Goal: Task Accomplishment & Management: Use online tool/utility

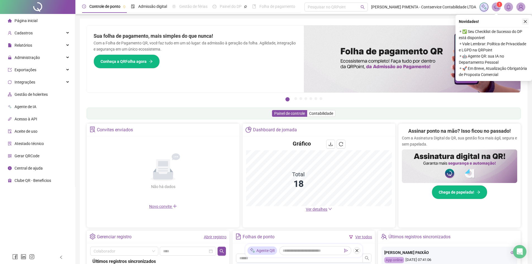
click at [527, 21] on icon "close" at bounding box center [525, 22] width 4 height 4
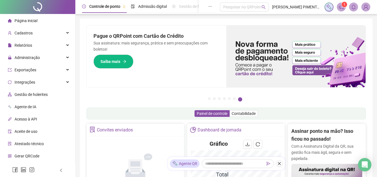
click at [342, 11] on span at bounding box center [341, 7] width 9 height 9
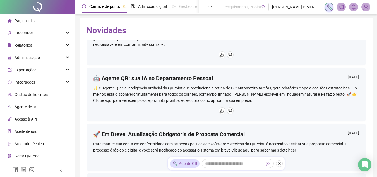
scroll to position [84, 0]
click at [355, 8] on icon "bell" at bounding box center [353, 6] width 5 height 5
click at [340, 8] on icon "notification" at bounding box center [341, 7] width 4 height 4
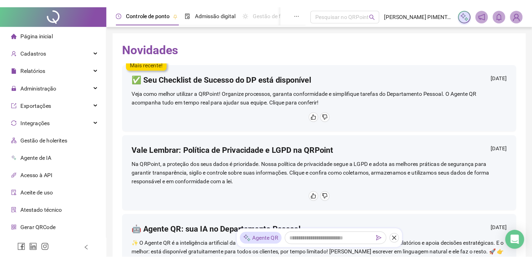
scroll to position [0, 0]
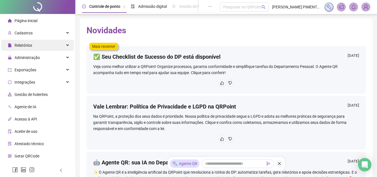
click at [34, 45] on div "Relatórios" at bounding box center [37, 45] width 73 height 11
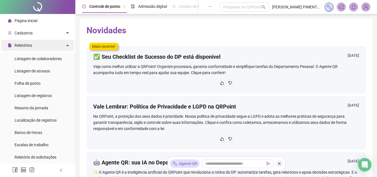
click at [50, 46] on div "Relatórios" at bounding box center [37, 45] width 73 height 11
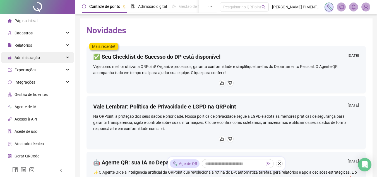
click at [47, 57] on div "Administração" at bounding box center [37, 57] width 73 height 11
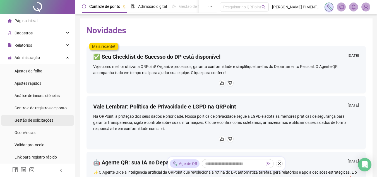
click at [34, 118] on span "Gestão de solicitações" at bounding box center [34, 120] width 39 height 4
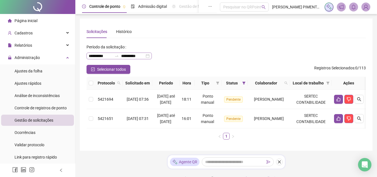
click at [151, 56] on div "**********" at bounding box center [119, 55] width 65 height 7
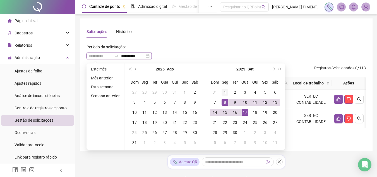
type input "**********"
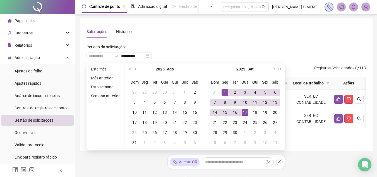
click at [226, 92] on div "1" at bounding box center [225, 92] width 7 height 7
type input "**********"
click at [244, 114] on div "17" at bounding box center [245, 112] width 7 height 7
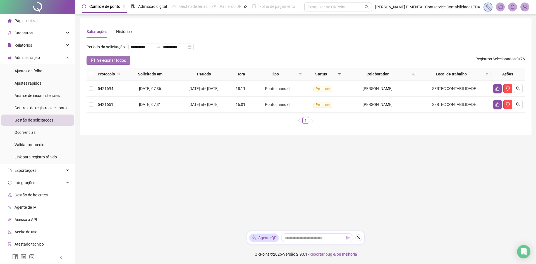
click at [103, 63] on span "Selecionar todos" at bounding box center [111, 60] width 29 height 6
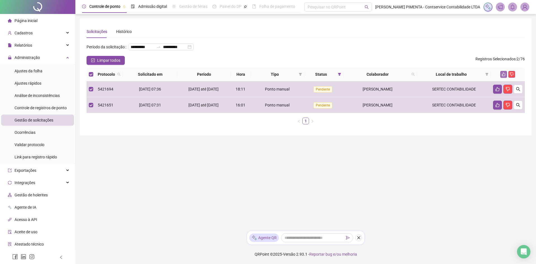
click at [505, 76] on icon "like" at bounding box center [504, 74] width 4 height 4
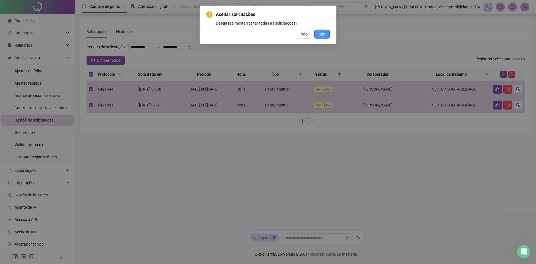
click at [326, 32] on button "Sim" at bounding box center [321, 34] width 15 height 9
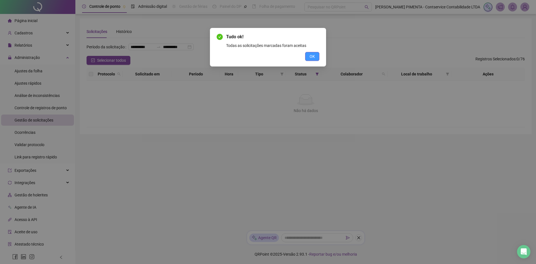
click at [315, 56] on span "OK" at bounding box center [312, 56] width 5 height 6
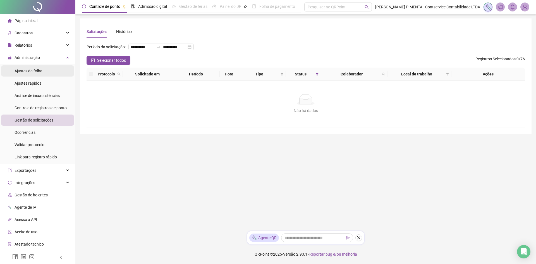
click at [34, 71] on span "Ajustes da folha" at bounding box center [29, 71] width 28 height 4
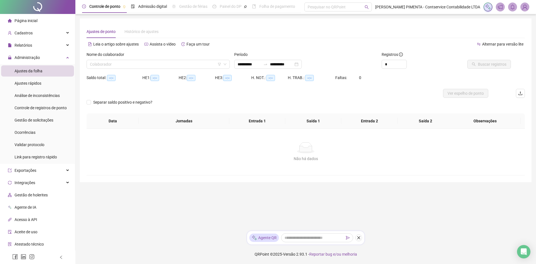
type input "**********"
click at [32, 82] on span "Ajustes rápidos" at bounding box center [28, 83] width 27 height 4
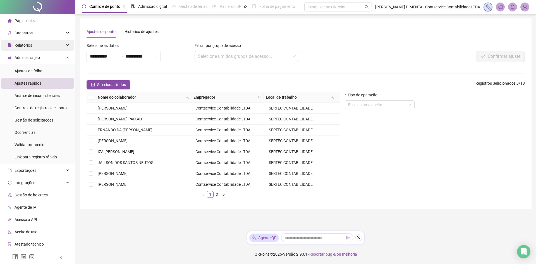
click at [34, 47] on div "Relatórios" at bounding box center [37, 45] width 73 height 11
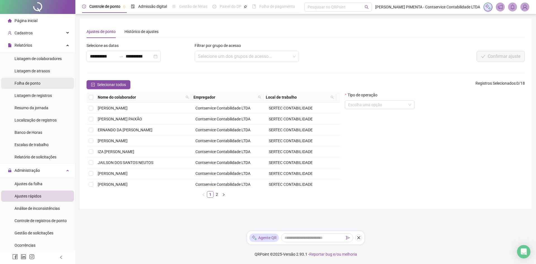
click at [38, 82] on span "Folha de ponto" at bounding box center [28, 83] width 26 height 4
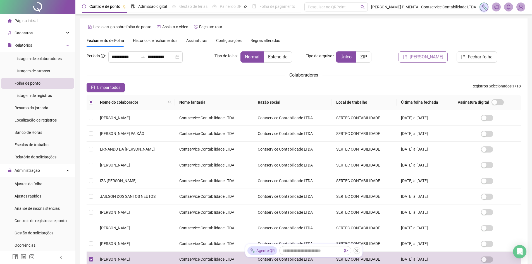
click at [434, 56] on span "[PERSON_NAME]" at bounding box center [427, 57] width 34 height 7
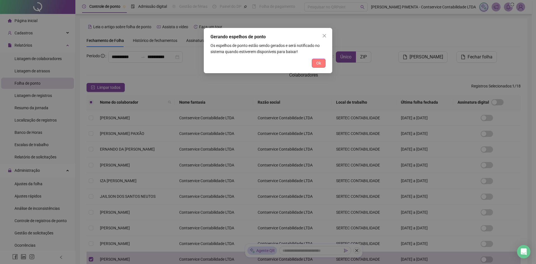
click at [323, 61] on button "Ok" at bounding box center [319, 63] width 14 height 9
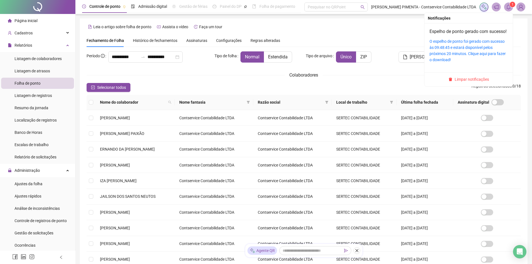
click at [510, 9] on icon "bell" at bounding box center [509, 6] width 4 height 5
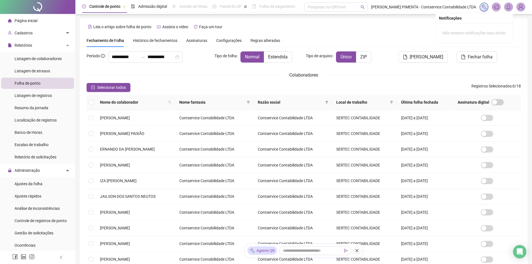
click at [505, 9] on span at bounding box center [508, 7] width 9 height 9
click at [498, 8] on icon "notification" at bounding box center [496, 7] width 4 height 4
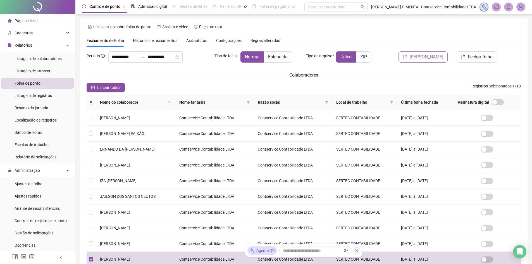
click at [435, 59] on span "[PERSON_NAME]" at bounding box center [427, 57] width 34 height 7
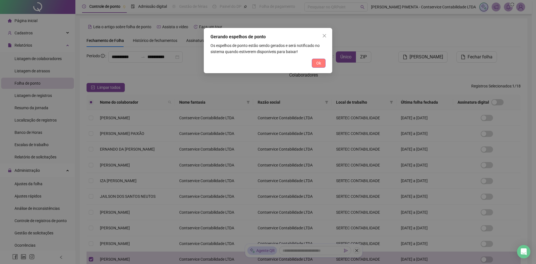
click at [317, 63] on span "Ok" at bounding box center [318, 63] width 5 height 6
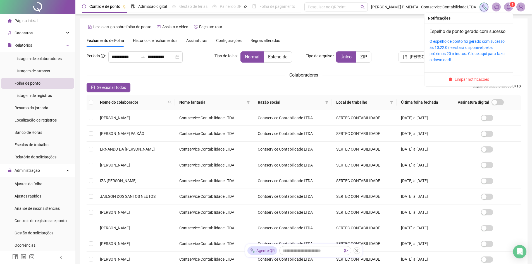
click at [510, 8] on icon "bell" at bounding box center [508, 6] width 5 height 5
click at [472, 56] on link "O espelho de ponto foi gerado com sucesso às 10:22:07 e estará disponível pelos…" at bounding box center [467, 50] width 76 height 23
click at [458, 56] on link "O espelho de ponto foi gerado com sucesso às 10:22:07 e estará disponível pelos…" at bounding box center [467, 50] width 76 height 23
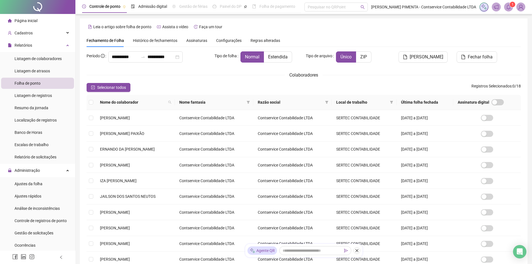
click at [510, 8] on icon "bell" at bounding box center [508, 6] width 5 height 5
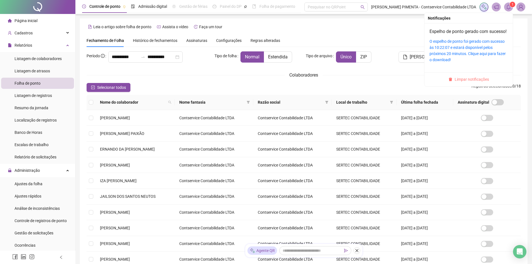
click at [472, 82] on span "Limpar notificações" at bounding box center [472, 79] width 34 height 6
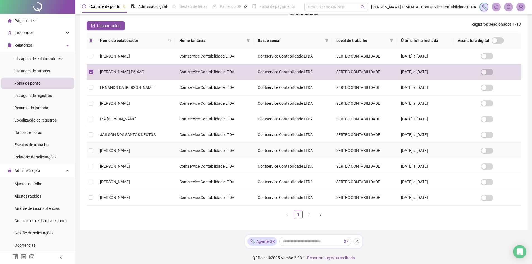
scroll to position [66, 0]
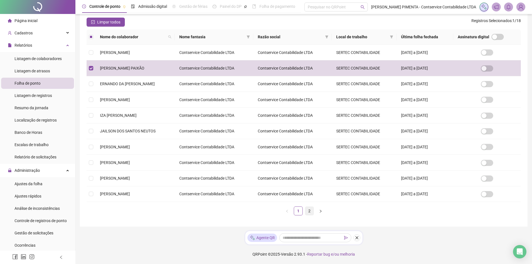
click at [311, 211] on link "2" at bounding box center [309, 211] width 8 height 8
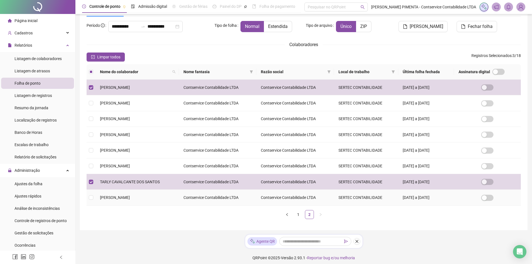
scroll to position [34, 0]
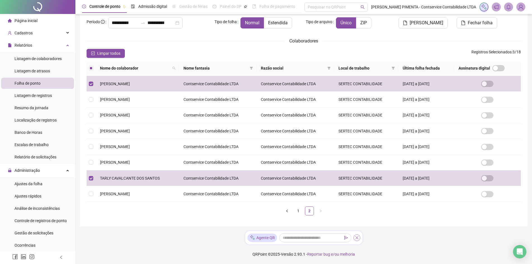
click at [357, 238] on icon "close" at bounding box center [357, 238] width 4 height 4
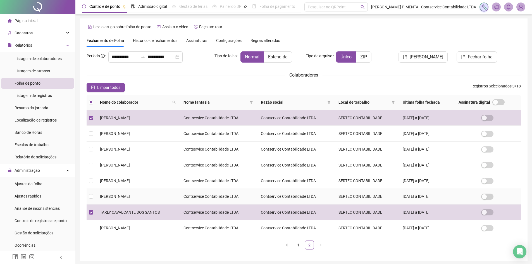
scroll to position [21, 0]
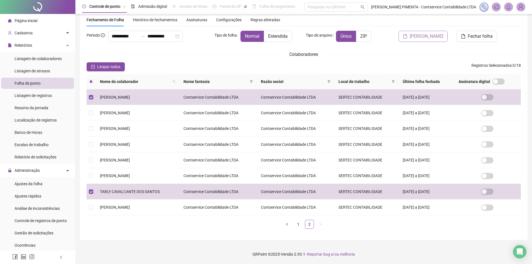
click at [432, 36] on span "[PERSON_NAME]" at bounding box center [427, 36] width 34 height 7
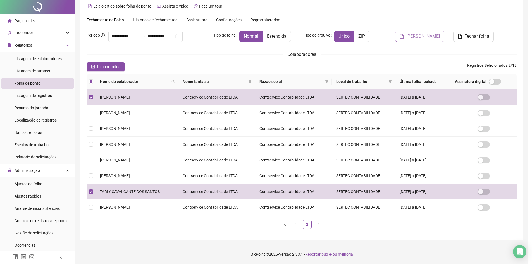
scroll to position [0, 0]
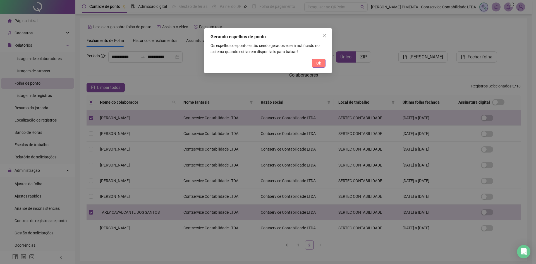
click at [318, 63] on span "Ok" at bounding box center [318, 63] width 5 height 6
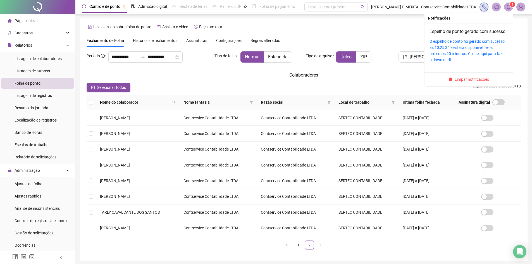
click at [509, 6] on icon "bell" at bounding box center [508, 6] width 5 height 5
click at [469, 63] on div "O espelho de ponto foi gerado com sucesso às 10:25:34 e estará disponível pelos…" at bounding box center [468, 50] width 78 height 25
click at [470, 57] on div "O espelho de ponto foi gerado com sucesso às 10:25:34 e estará disponível pelos…" at bounding box center [468, 50] width 78 height 25
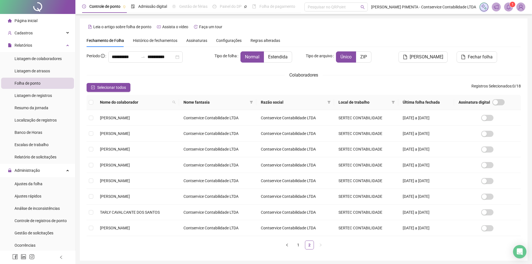
click at [511, 4] on sup "1" at bounding box center [513, 5] width 6 height 6
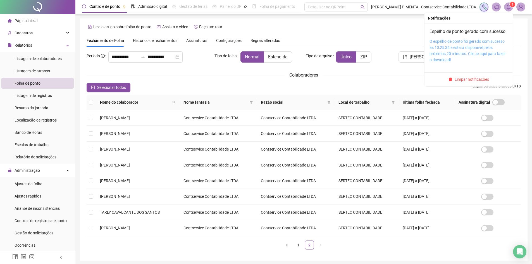
click at [460, 46] on link "O espelho de ponto foi gerado com sucesso às 10:25:34 e estará disponível pelos…" at bounding box center [467, 50] width 76 height 23
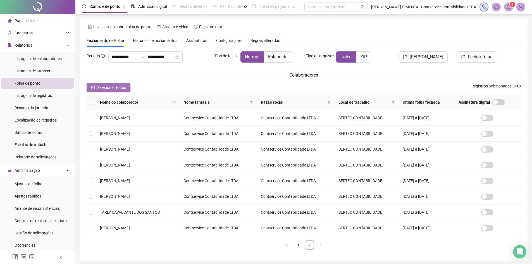
click at [102, 89] on span "Selecionar todos" at bounding box center [111, 87] width 29 height 6
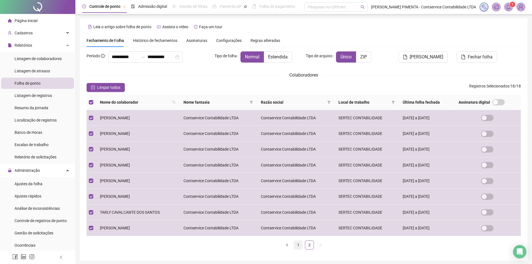
click at [299, 245] on link "1" at bounding box center [298, 245] width 8 height 8
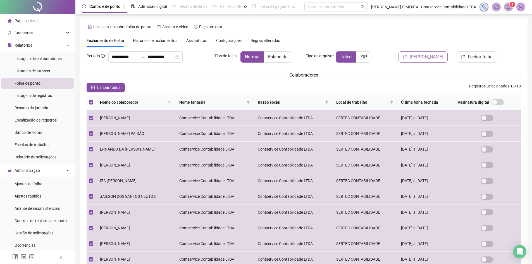
click at [436, 53] on button "[PERSON_NAME]" at bounding box center [422, 56] width 49 height 11
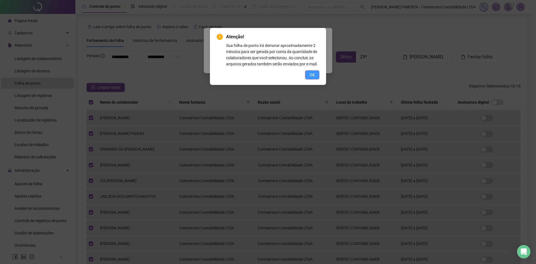
click at [308, 77] on button "OK" at bounding box center [312, 74] width 14 height 9
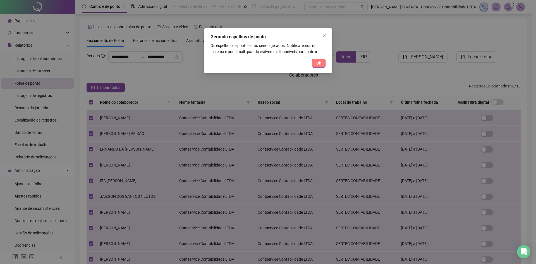
click at [314, 66] on button "Ok" at bounding box center [319, 63] width 14 height 9
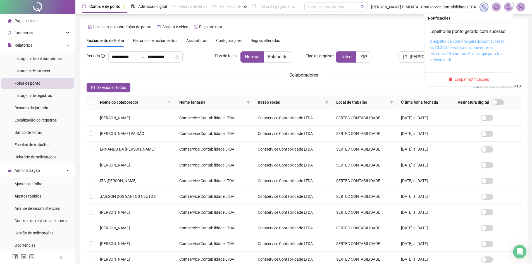
click at [467, 56] on link "O espelho de ponto foi gerado com sucesso às 10:25:34 e estará disponível pelos…" at bounding box center [467, 50] width 76 height 23
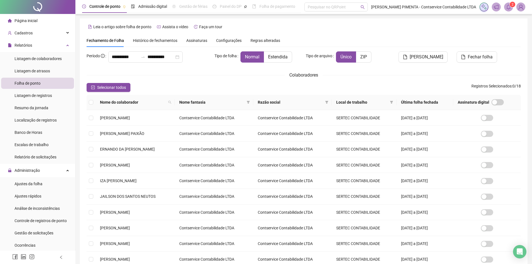
click at [510, 6] on icon "bell" at bounding box center [509, 6] width 4 height 5
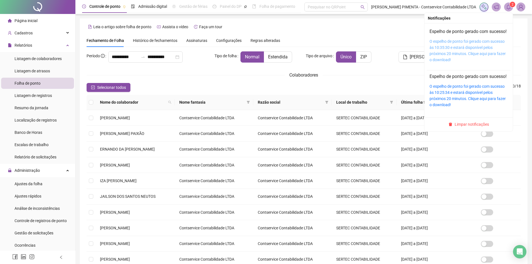
click at [467, 49] on link "O espelho de ponto foi gerado com sucesso às 10:35:30 e estará disponível pelos…" at bounding box center [467, 50] width 76 height 23
